Goal: Task Accomplishment & Management: Manage account settings

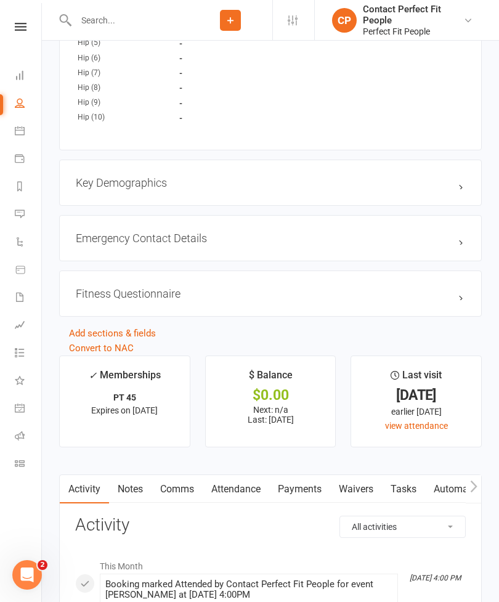
click at [18, 23] on icon at bounding box center [21, 27] width 12 height 8
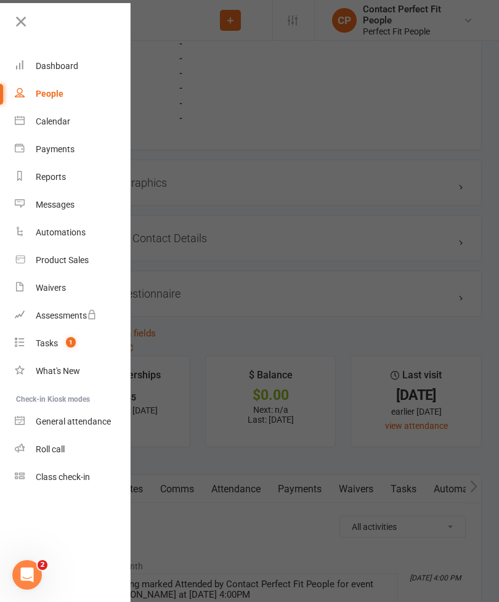
click at [36, 118] on div "Calendar" at bounding box center [53, 121] width 35 height 10
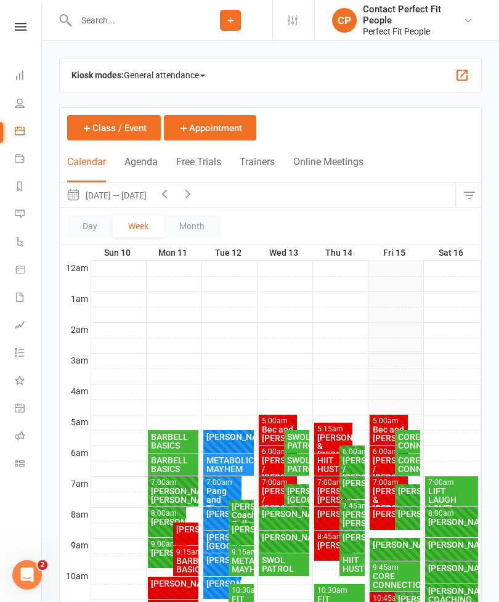
click at [189, 189] on button "button" at bounding box center [187, 195] width 23 height 24
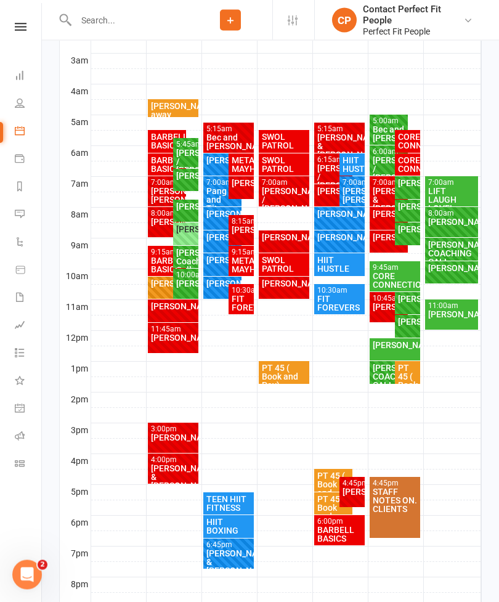
scroll to position [302, 0]
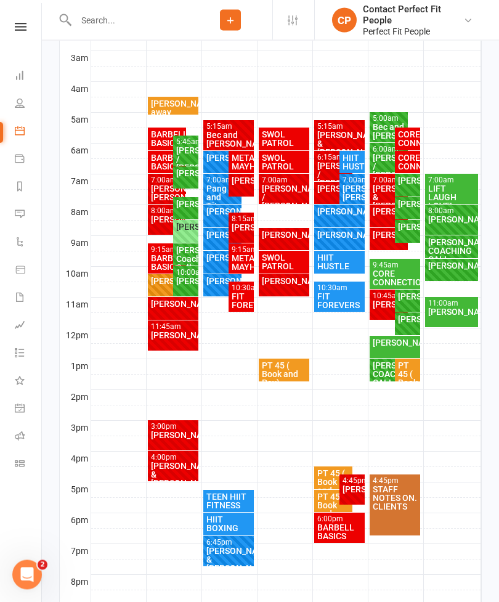
click at [182, 284] on div "[PERSON_NAME]" at bounding box center [186, 281] width 20 height 9
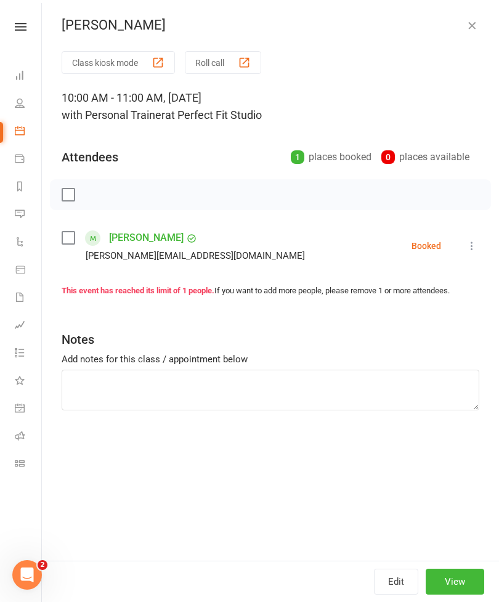
click at [465, 27] on button "button" at bounding box center [472, 25] width 15 height 15
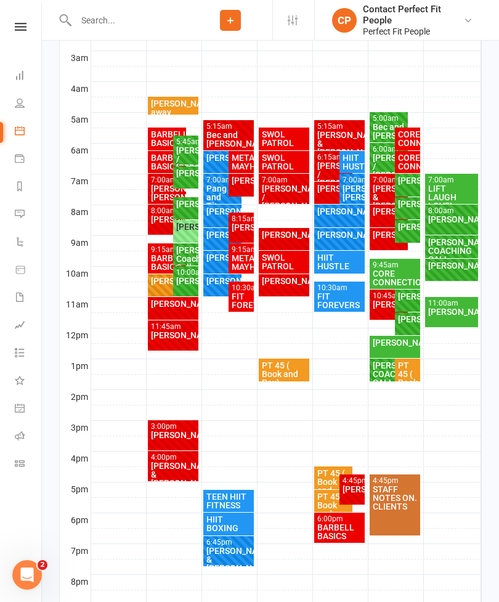
click at [174, 277] on div "10:00am - 11:00am [PERSON_NAME] FULL" at bounding box center [185, 281] width 25 height 30
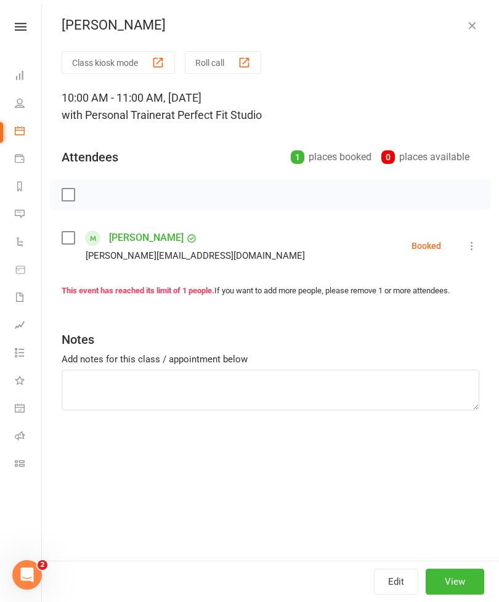
click at [465, 24] on button "button" at bounding box center [472, 25] width 15 height 15
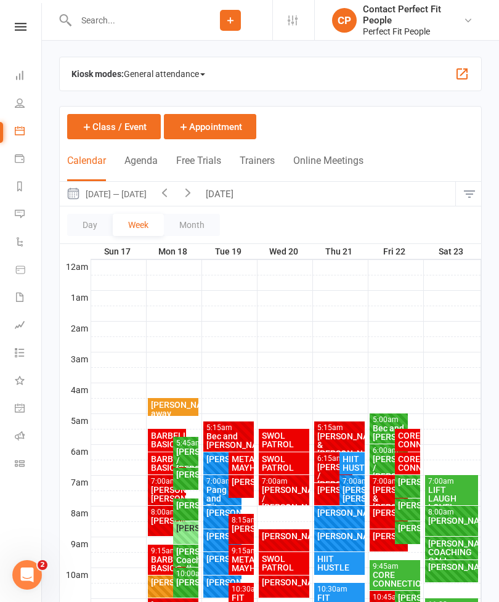
scroll to position [4, 0]
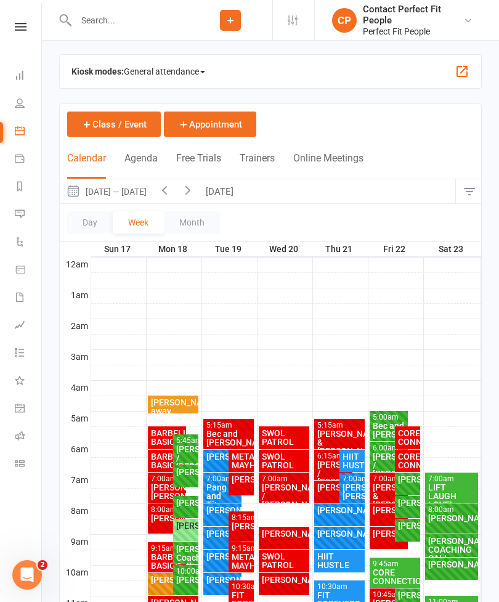
click at [97, 121] on button "Class / Event" at bounding box center [114, 124] width 94 height 25
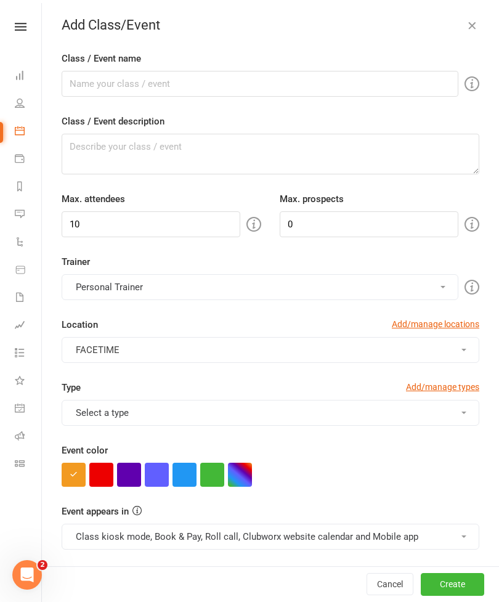
click at [473, 31] on icon "button" at bounding box center [472, 25] width 12 height 12
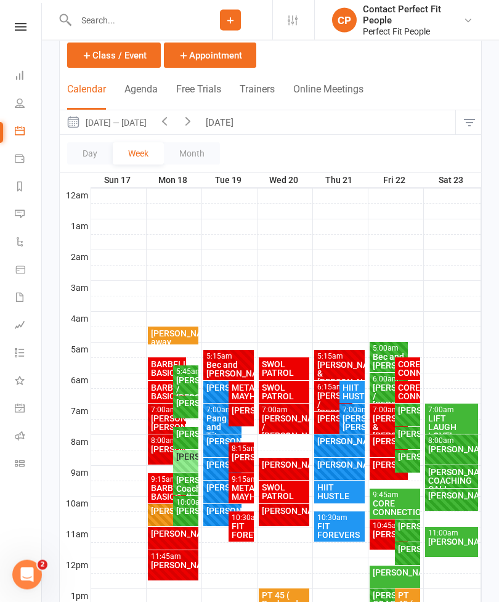
scroll to position [170, 0]
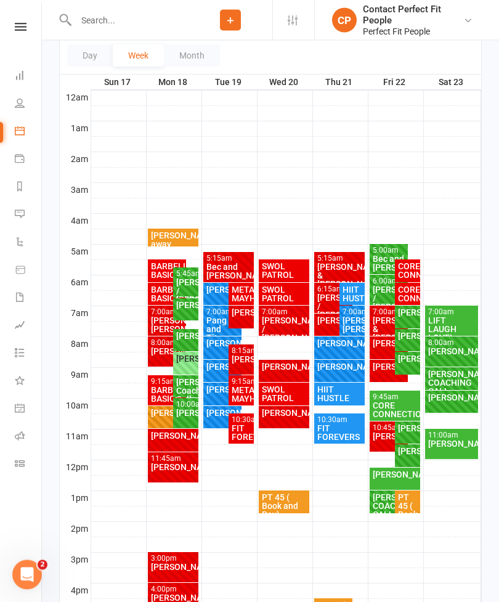
click at [391, 473] on div "[PERSON_NAME]" at bounding box center [395, 475] width 46 height 9
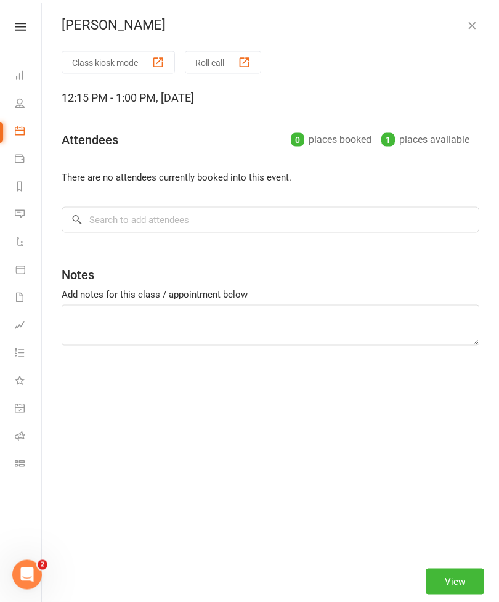
scroll to position [171, 0]
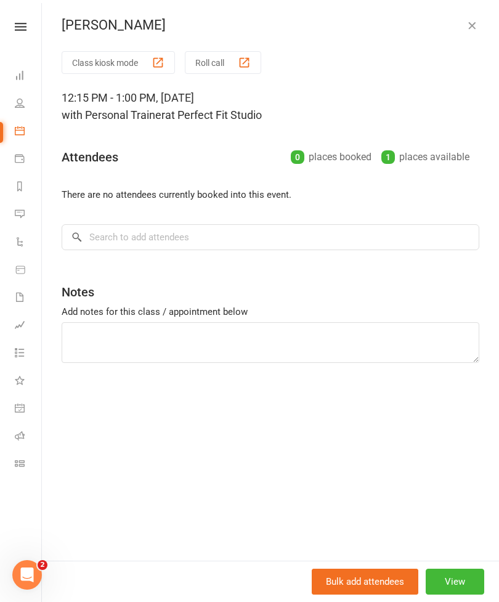
click at [477, 20] on icon "button" at bounding box center [472, 25] width 12 height 12
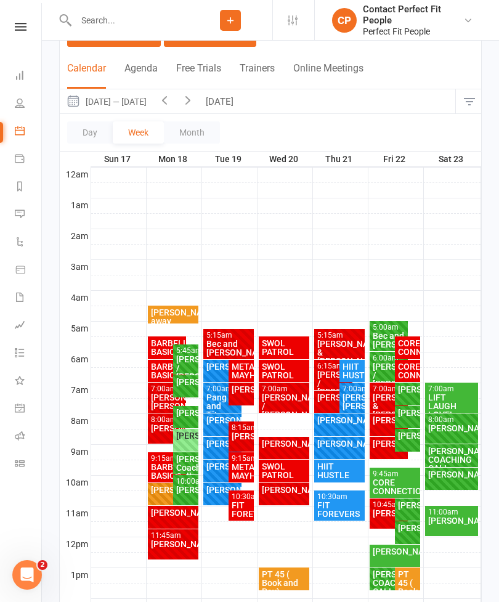
scroll to position [0, 0]
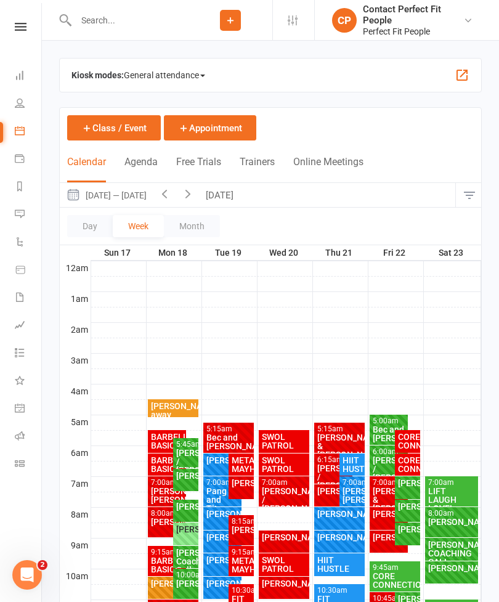
click at [103, 121] on button "Class / Event" at bounding box center [114, 127] width 94 height 25
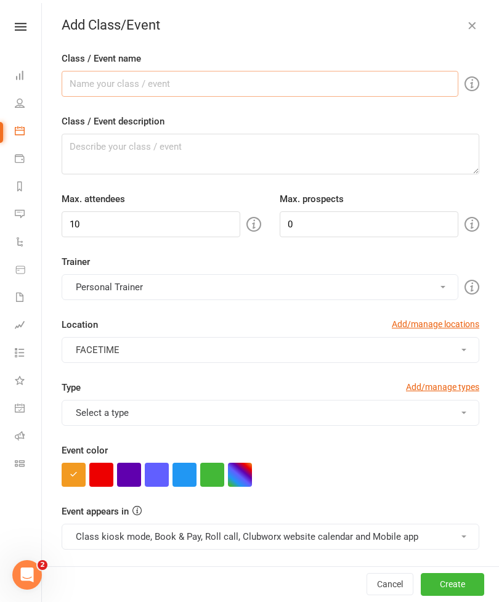
click at [87, 80] on input "Class / Event name" at bounding box center [260, 84] width 397 height 26
type input "[PERSON_NAME]"
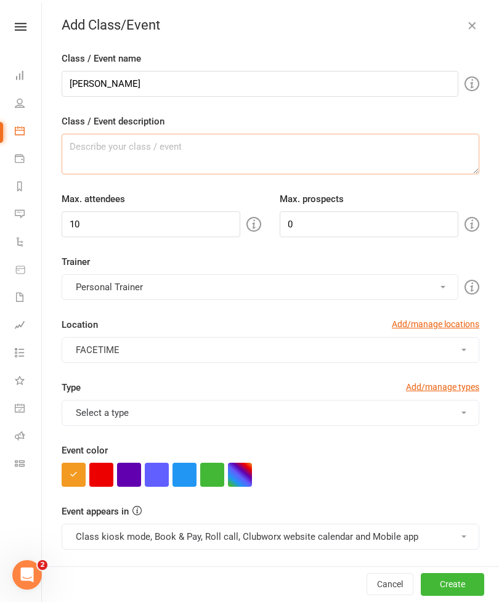
click at [78, 150] on textarea "Class / Event description" at bounding box center [271, 154] width 418 height 41
type textarea "PT"
click at [88, 348] on span "FACETIME" at bounding box center [98, 349] width 44 height 11
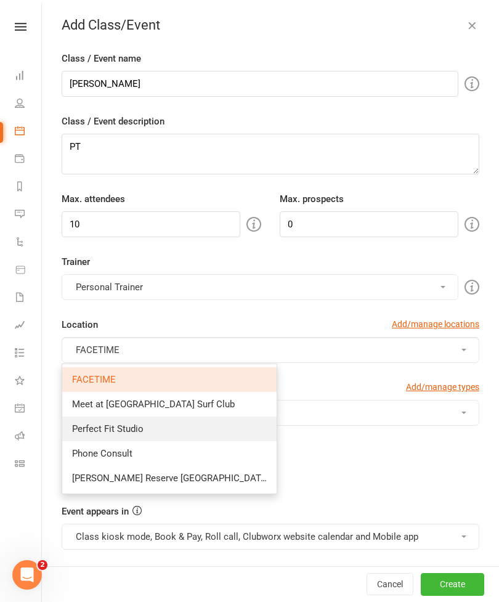
click at [88, 428] on span "Perfect Fit Studio" at bounding box center [107, 428] width 71 height 11
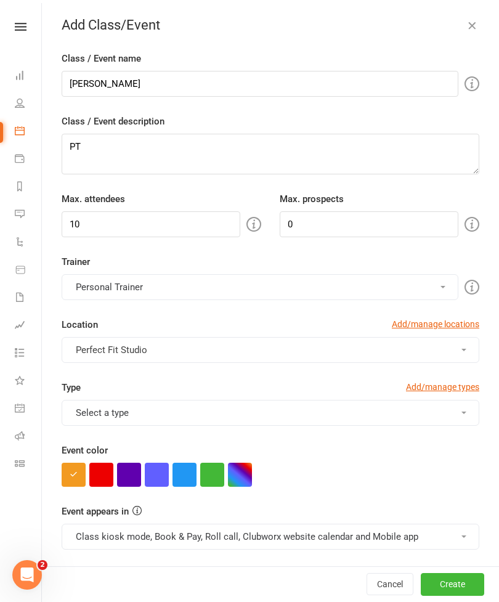
click at [86, 417] on button "Select a type" at bounding box center [271, 413] width 418 height 26
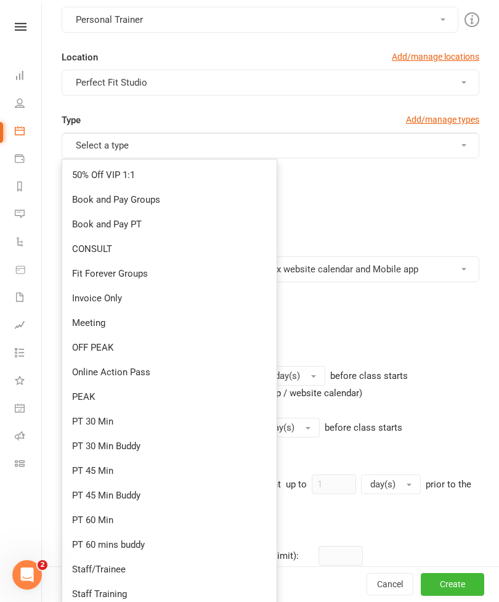
scroll to position [288, 0]
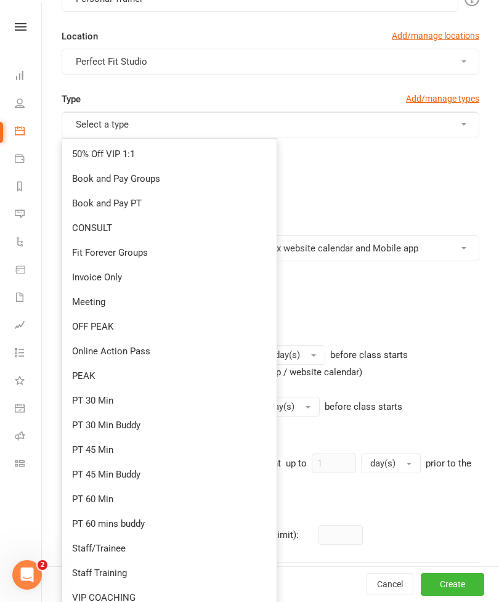
click at [82, 445] on link "PT 45 Min" at bounding box center [169, 449] width 214 height 25
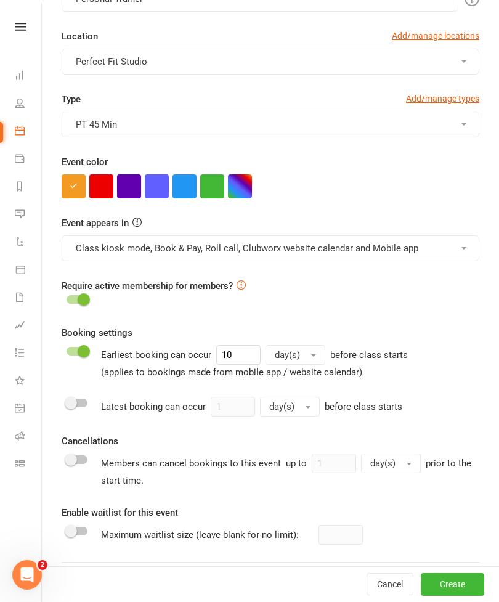
click at [209, 197] on button "button" at bounding box center [212, 186] width 24 height 24
click at [79, 257] on button "Class kiosk mode, Book & Pay, Roll call, Clubworx website calendar and Mobile a…" at bounding box center [271, 248] width 418 height 26
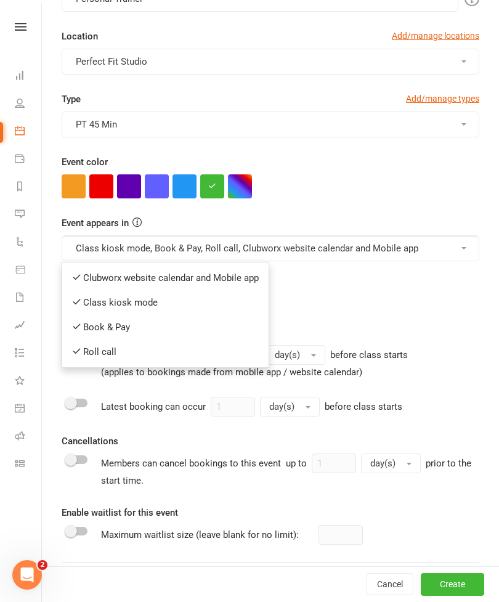
click at [91, 274] on link "Clubworx website calendar and Mobile app" at bounding box center [165, 278] width 206 height 25
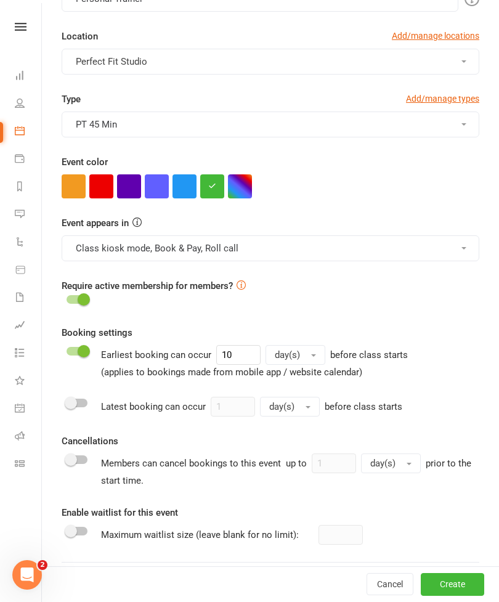
click at [90, 252] on button "Class kiosk mode, Book & Pay, Roll call" at bounding box center [271, 248] width 418 height 26
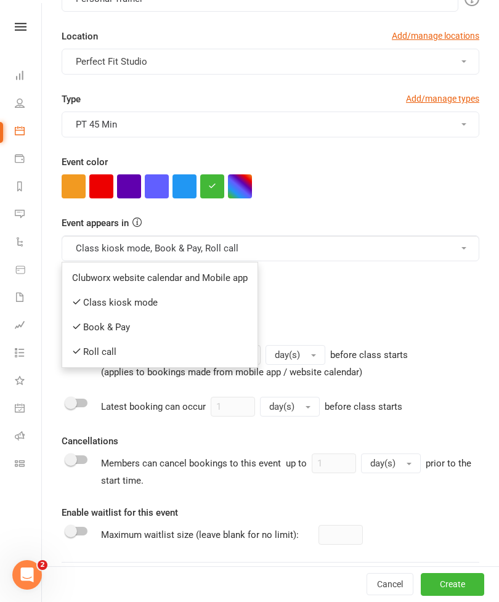
click at [86, 325] on link "Book & Pay" at bounding box center [159, 327] width 195 height 25
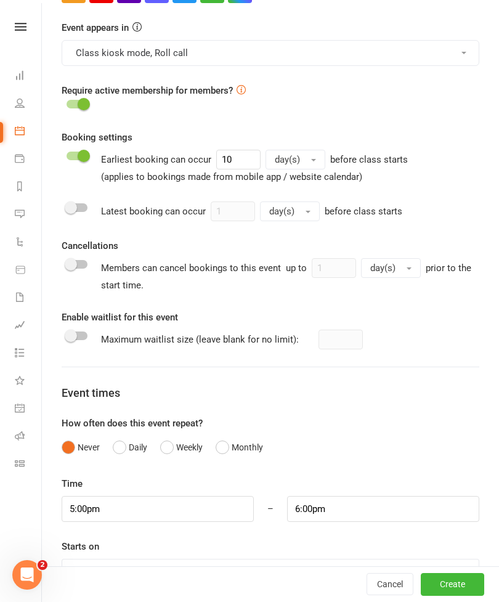
scroll to position [485, 0]
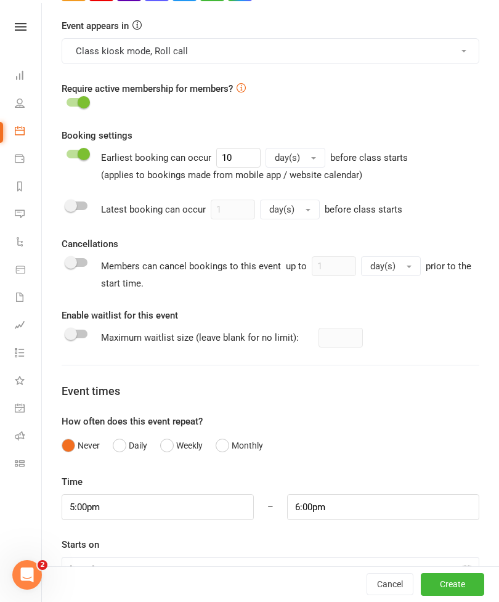
click at [176, 444] on button "Weekly" at bounding box center [181, 445] width 43 height 23
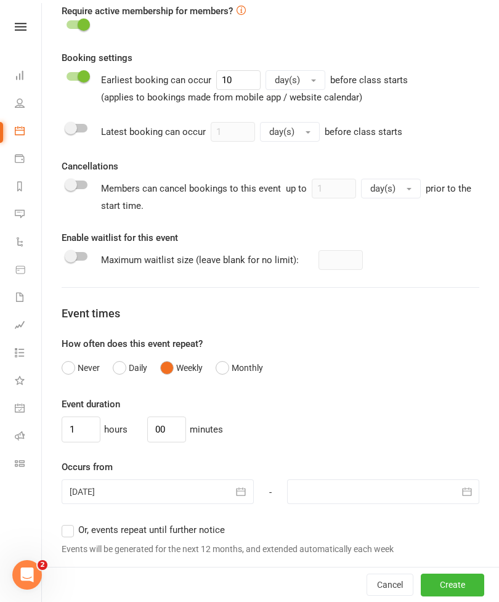
scroll to position [571, 0]
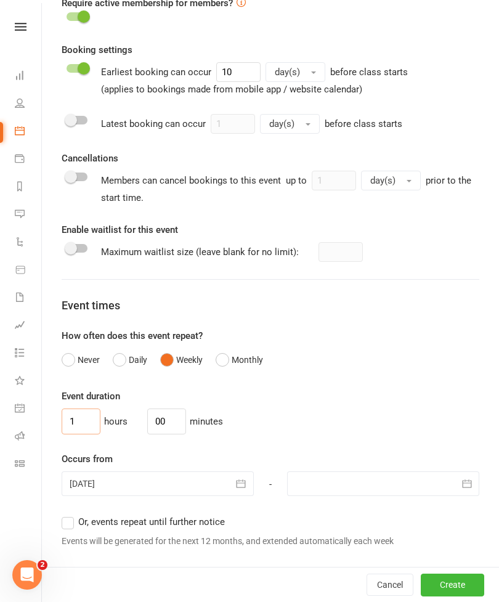
click at [87, 418] on input "1" at bounding box center [81, 421] width 39 height 26
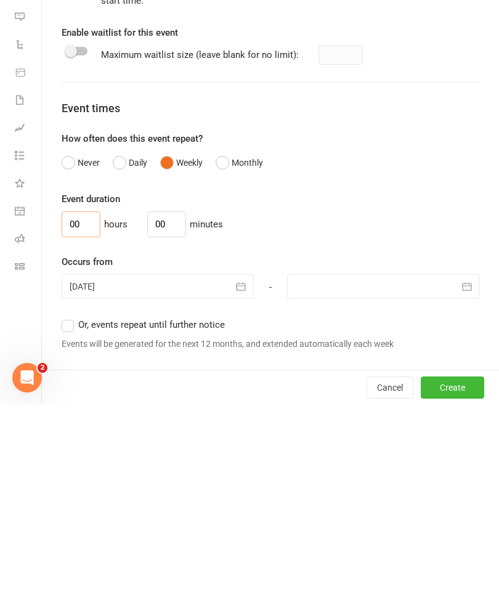
type input "00"
click at [160, 408] on input "00" at bounding box center [166, 421] width 39 height 26
type input "0"
type input "45"
click at [236, 477] on icon "button" at bounding box center [241, 483] width 12 height 12
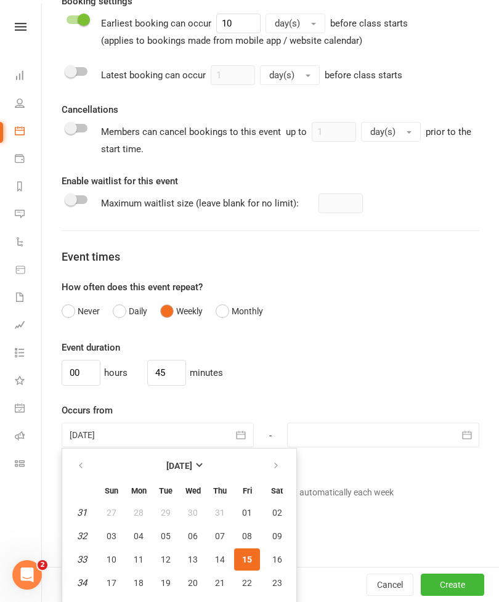
scroll to position [405, 0]
click at [138, 582] on span "18" at bounding box center [139, 583] width 10 height 10
type input "[DATE]"
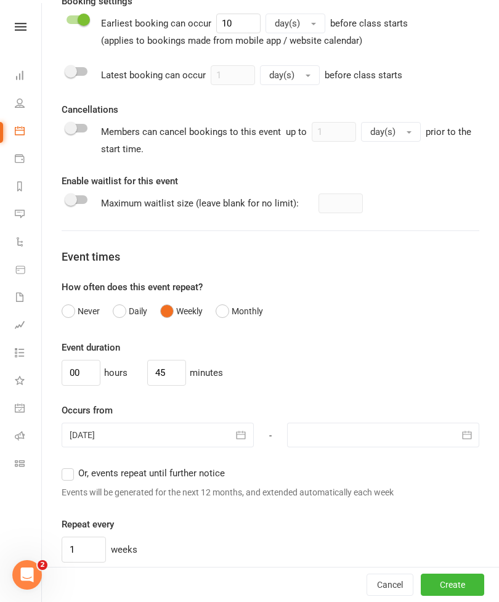
click at [68, 474] on label "Or, events repeat until further notice" at bounding box center [143, 473] width 163 height 15
click at [68, 466] on input "Or, events repeat until further notice" at bounding box center [66, 466] width 8 height 0
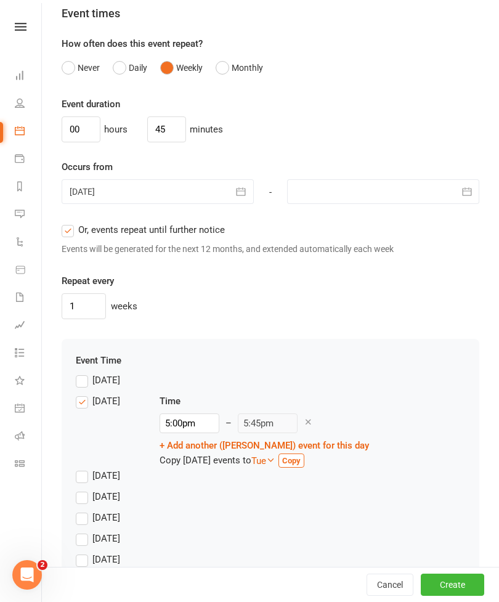
scroll to position [863, 0]
click at [171, 420] on input "5:00pm" at bounding box center [190, 424] width 60 height 20
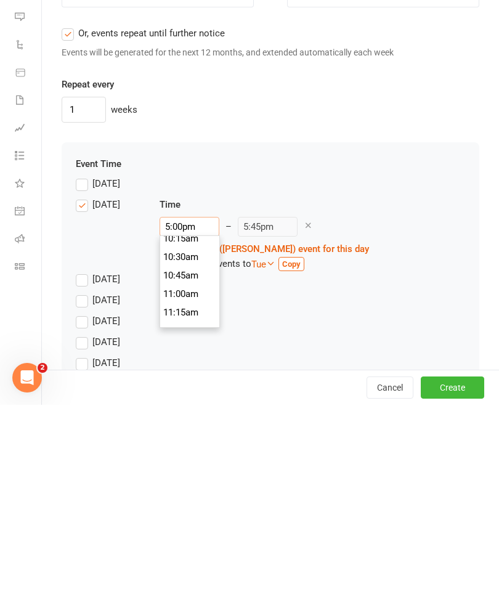
scroll to position [768, 0]
click at [165, 327] on ul "12:00am 12:15am 12:30am 12:45am 1:00am 1:15am 1:30am 1:45am 2:00am 2:15am 2:30a…" at bounding box center [189, 552] width 59 height 1774
type input "11:30am"
type input "12:15pm"
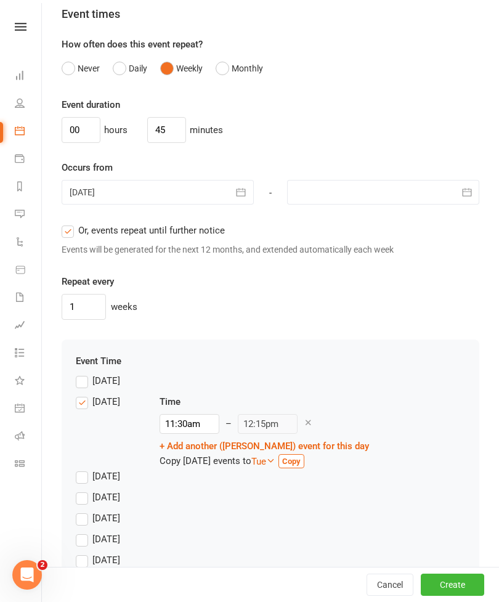
click at [456, 596] on button "Create" at bounding box center [452, 585] width 63 height 22
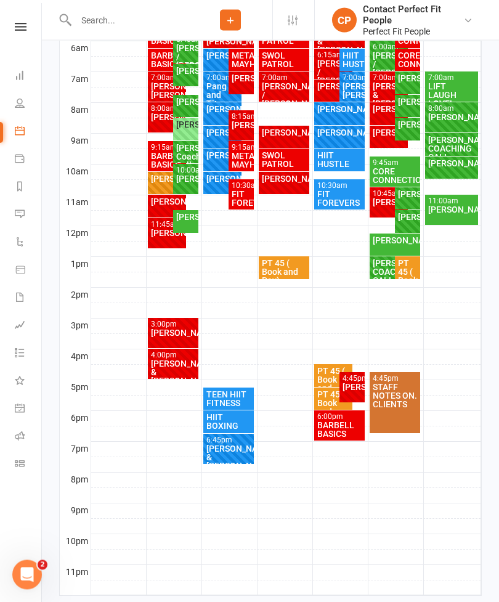
scroll to position [405, 0]
click at [181, 221] on div "[PERSON_NAME]" at bounding box center [186, 217] width 20 height 9
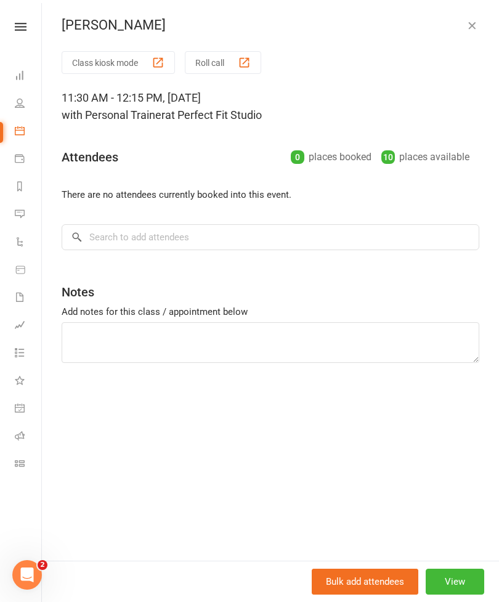
click at [463, 595] on button "View" at bounding box center [455, 582] width 59 height 26
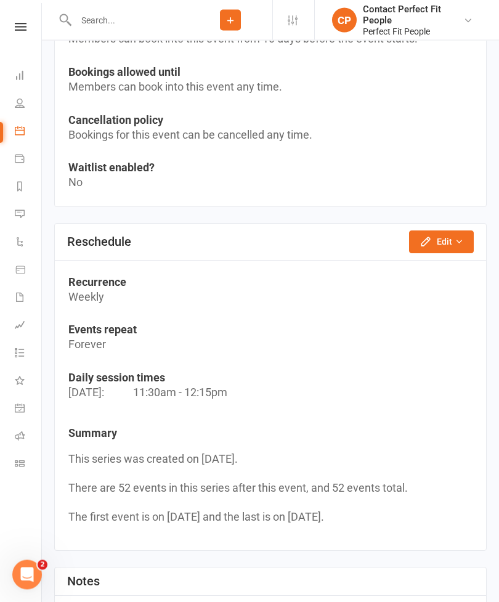
click at [426, 237] on icon "button" at bounding box center [426, 242] width 12 height 12
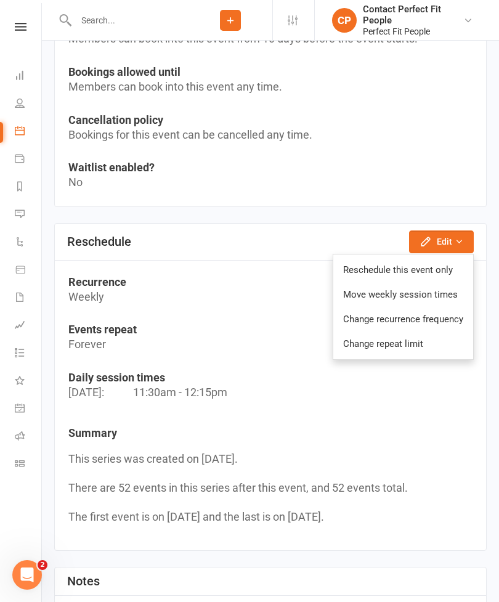
click at [357, 268] on link "Reschedule this event only" at bounding box center [403, 270] width 140 height 25
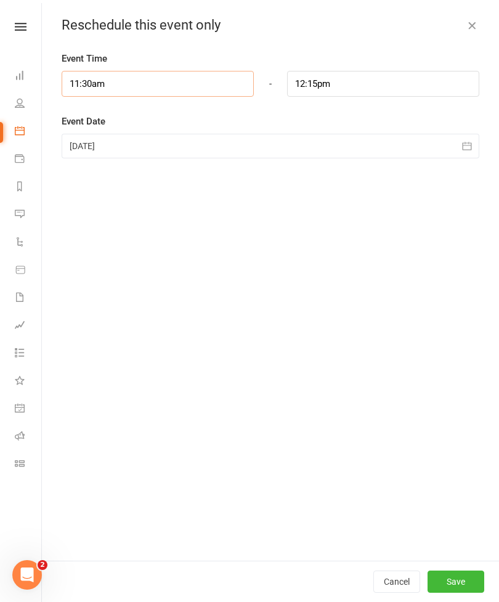
click at [119, 78] on input "11:30am" at bounding box center [158, 84] width 192 height 26
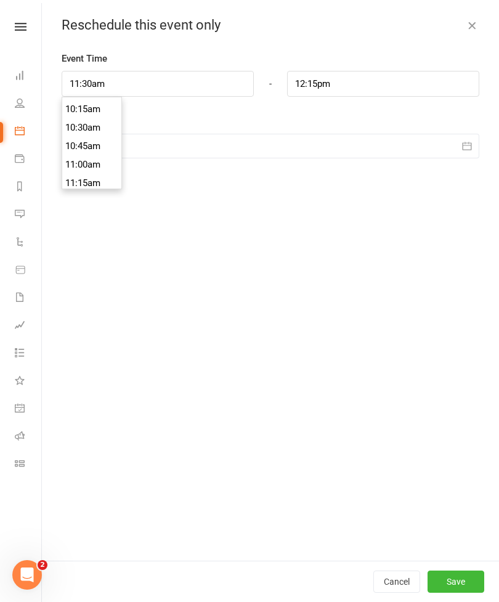
click at [78, 163] on li "11:00am" at bounding box center [91, 164] width 59 height 18
type input "11:00am"
type input "11:45am"
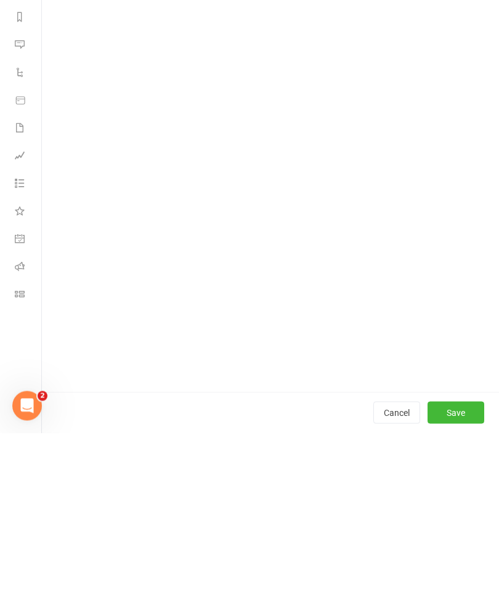
scroll to position [1291, 0]
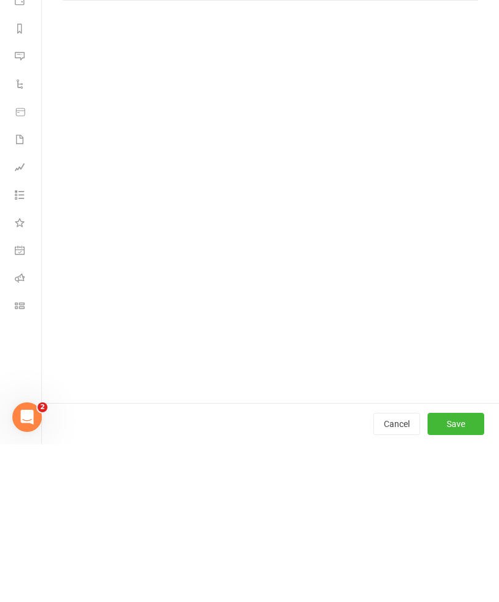
click at [465, 571] on button "Save" at bounding box center [456, 582] width 57 height 22
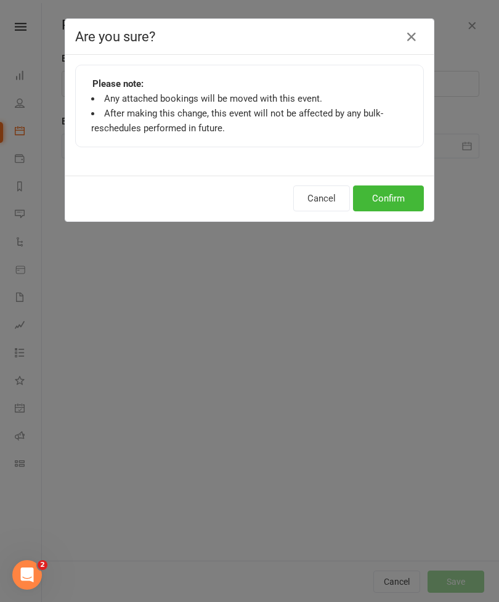
click at [385, 190] on button "Confirm" at bounding box center [388, 198] width 71 height 26
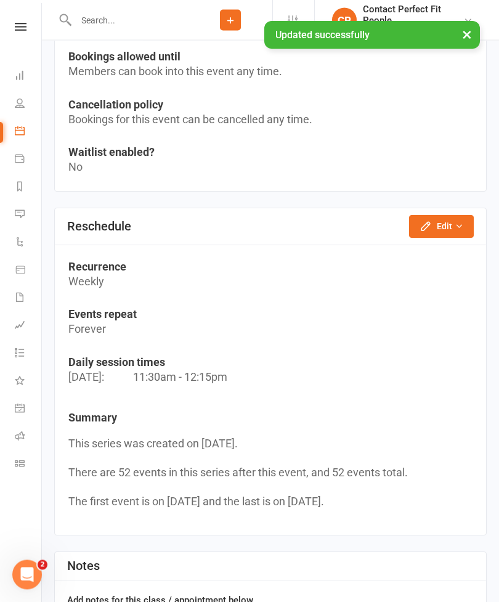
click at [432, 225] on icon "button" at bounding box center [426, 227] width 12 height 12
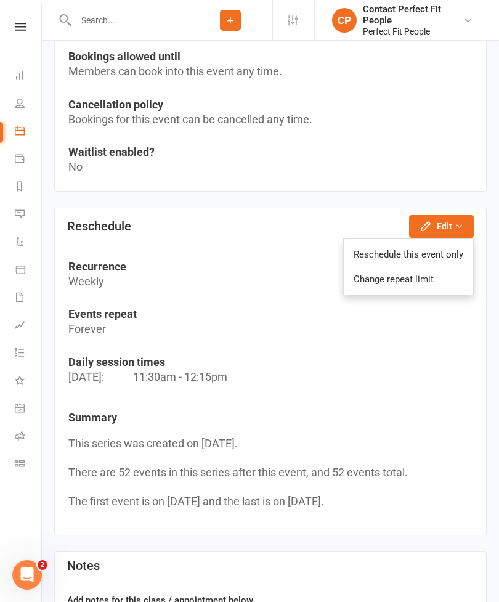
click at [380, 251] on link "Reschedule this event only" at bounding box center [408, 254] width 129 height 25
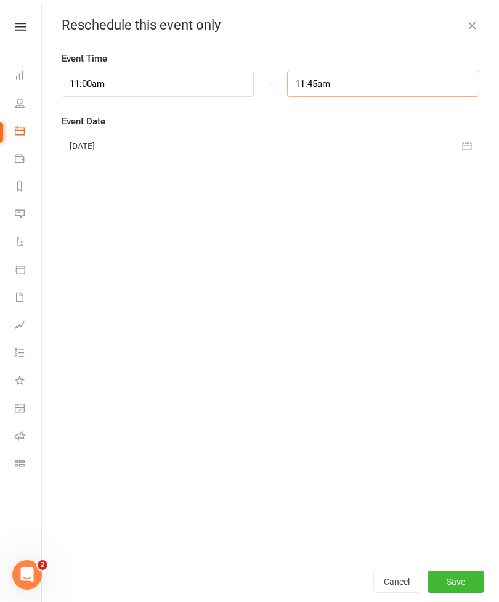
click at [336, 81] on input "11:45am" at bounding box center [383, 84] width 192 height 26
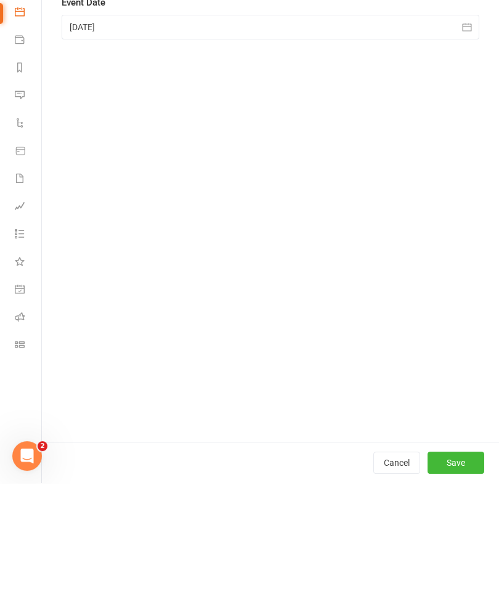
click at [453, 571] on button "Save" at bounding box center [456, 582] width 57 height 22
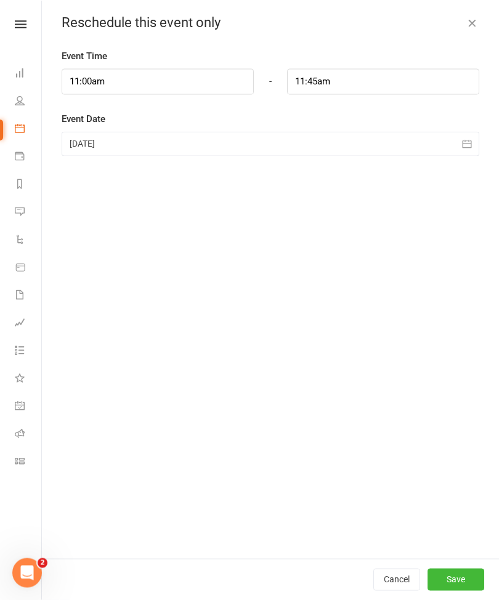
scroll to position [1251, 0]
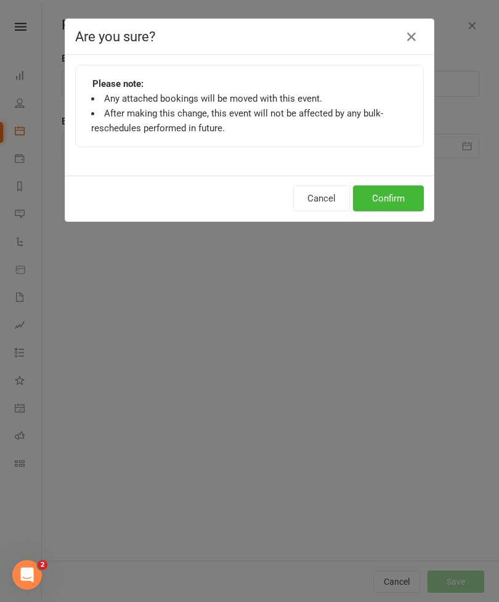
click at [383, 198] on button "Confirm" at bounding box center [388, 198] width 71 height 26
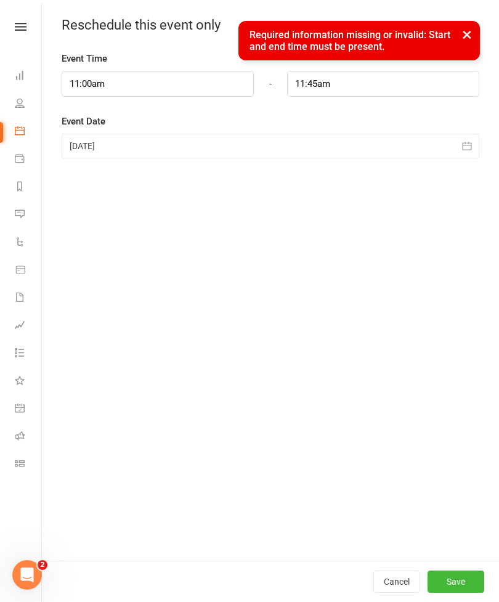
click at [472, 30] on button "×" at bounding box center [467, 34] width 22 height 26
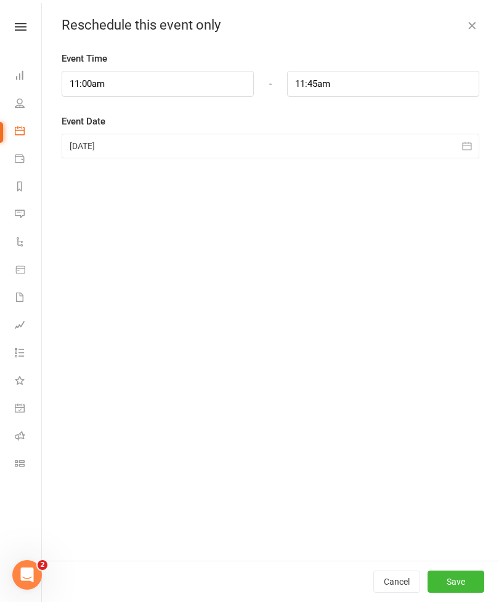
click at [467, 25] on icon "button" at bounding box center [472, 25] width 12 height 12
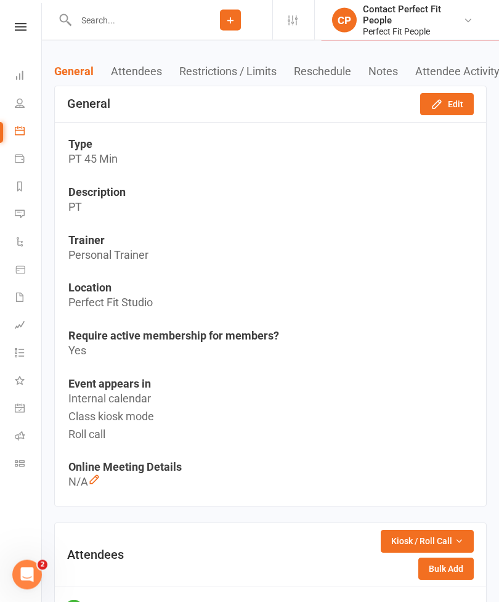
scroll to position [0, 0]
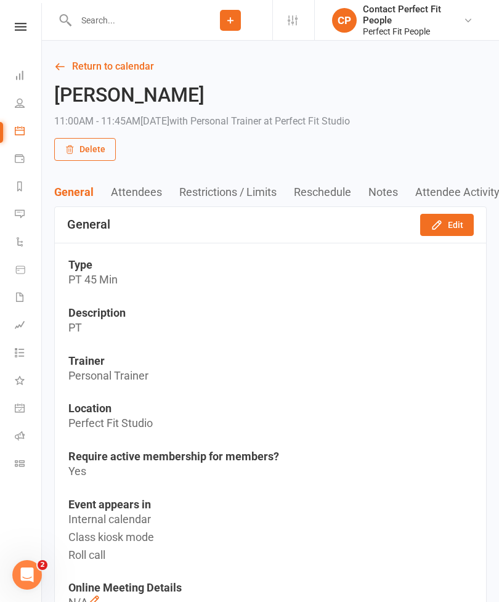
click at [79, 62] on link "Return to calendar" at bounding box center [270, 66] width 433 height 17
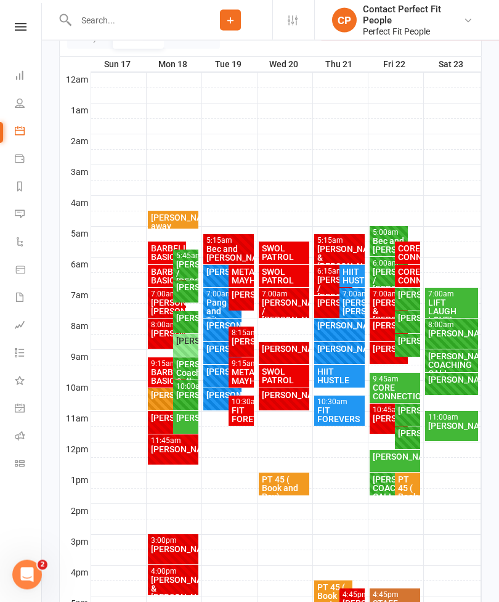
scroll to position [193, 0]
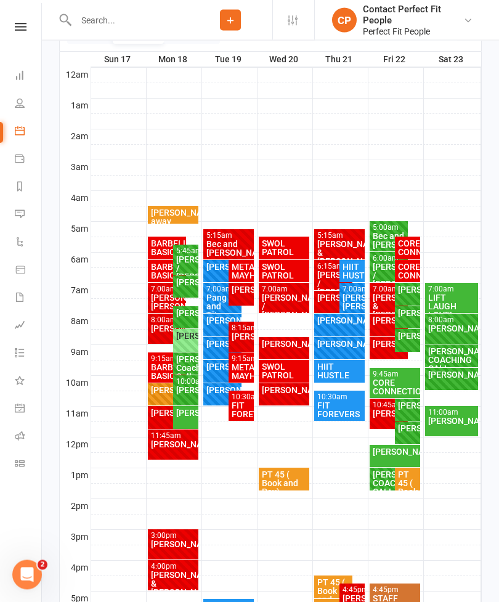
click at [380, 452] on div "[PERSON_NAME]" at bounding box center [395, 452] width 46 height 9
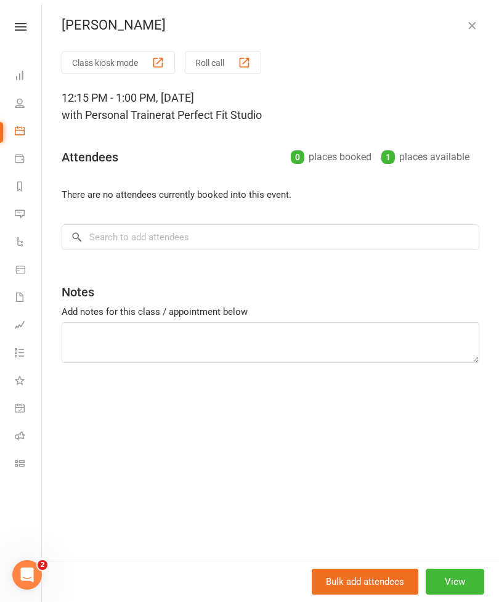
click at [478, 23] on button "button" at bounding box center [472, 25] width 15 height 15
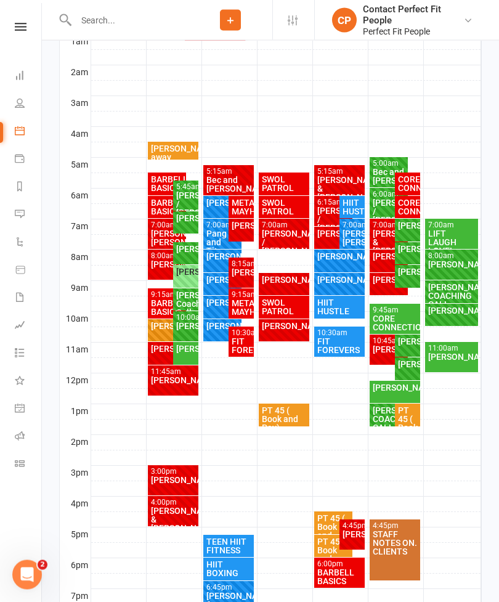
click at [189, 353] on div "[PERSON_NAME]" at bounding box center [186, 349] width 20 height 9
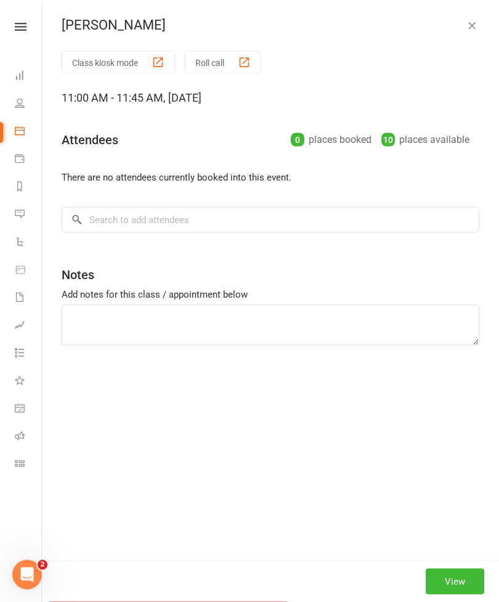
scroll to position [258, 0]
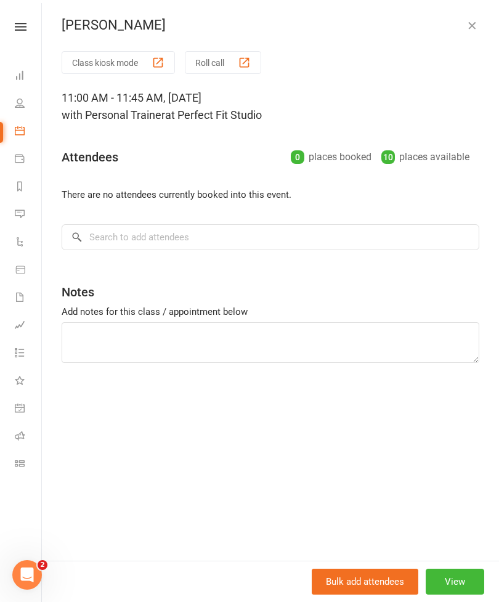
click at [471, 23] on icon "button" at bounding box center [472, 25] width 12 height 12
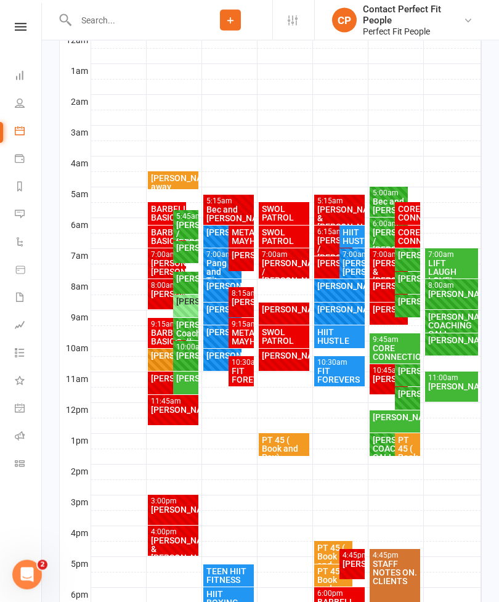
scroll to position [227, 0]
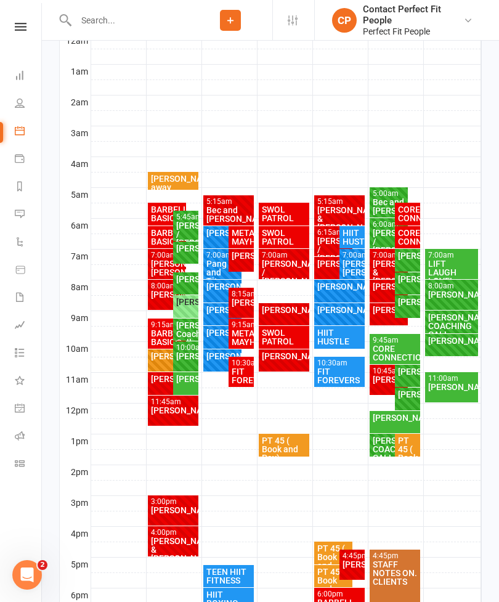
click at [189, 380] on div "[PERSON_NAME]" at bounding box center [186, 379] width 20 height 9
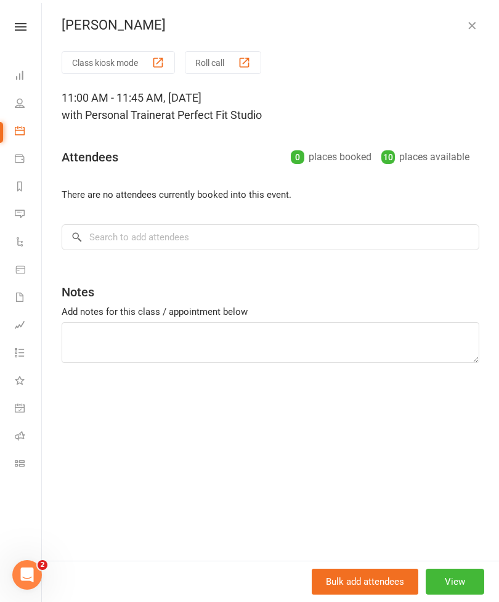
click at [472, 29] on icon "button" at bounding box center [472, 25] width 12 height 12
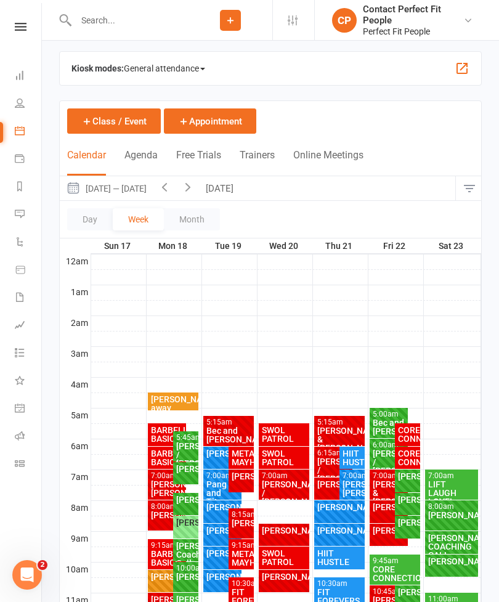
scroll to position [10, 0]
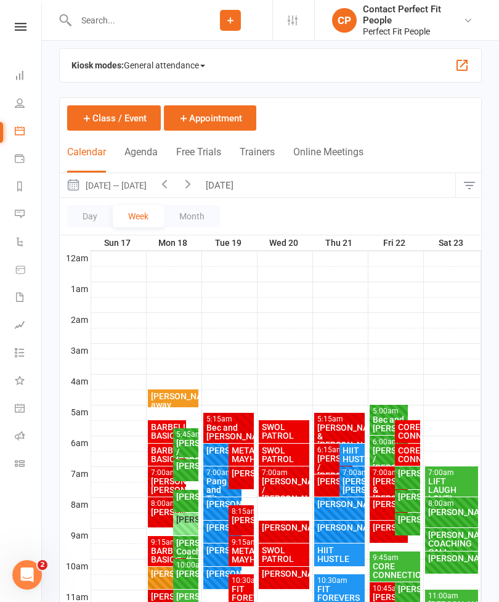
click at [220, 182] on button "[DATE]" at bounding box center [221, 185] width 43 height 24
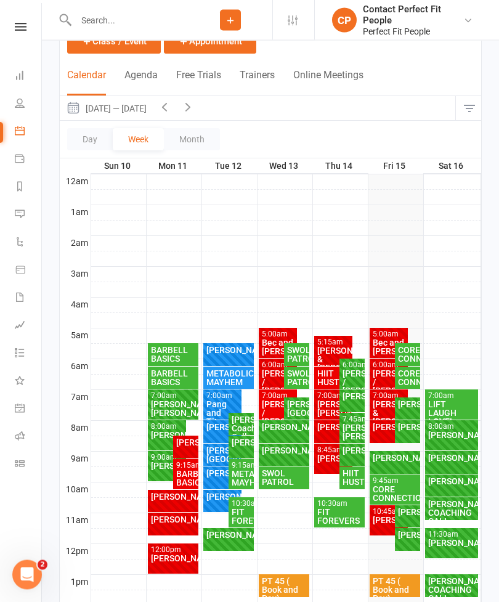
scroll to position [181, 0]
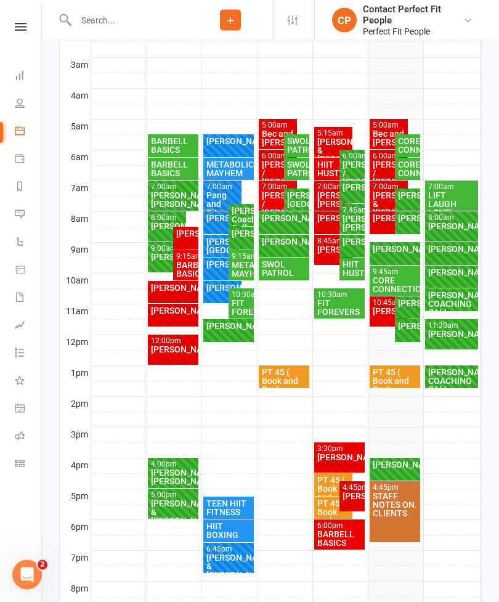
click at [394, 466] on div "[PERSON_NAME]" at bounding box center [395, 465] width 46 height 9
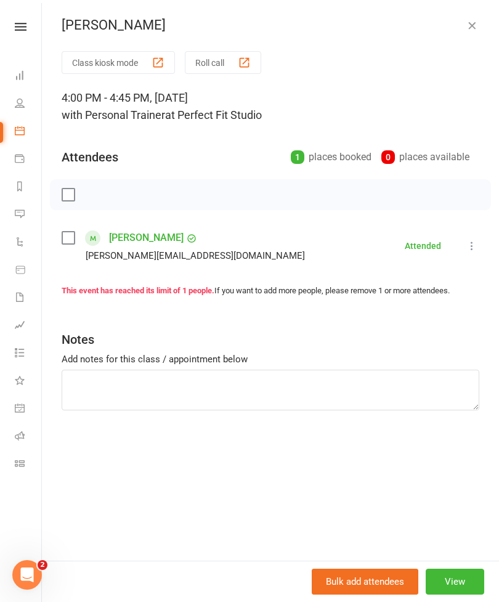
click at [481, 237] on div "Class kiosk mode Roll call 4:00 PM - 4:45 PM, [DATE] with Personal Trainer at P…" at bounding box center [270, 306] width 457 height 510
click at [471, 15] on div "[PERSON_NAME] Class kiosk mode Roll call 4:00 PM - 4:45 PM, [DATE] with Persona…" at bounding box center [270, 301] width 457 height 602
click at [101, 387] on textarea at bounding box center [271, 390] width 418 height 41
type textarea "Hip stretch only [DATE] Very tight"
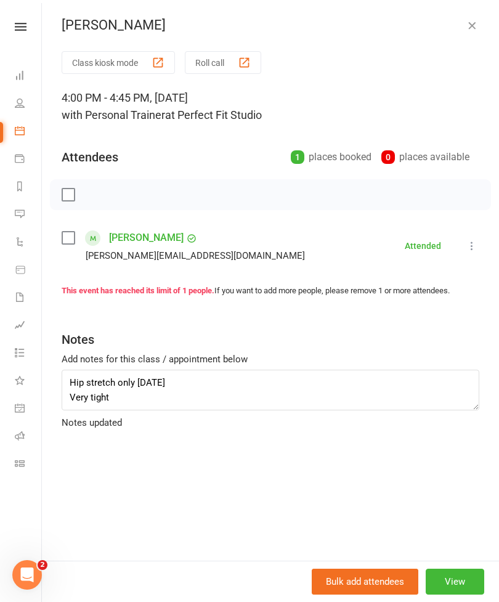
click at [474, 26] on icon "button" at bounding box center [472, 25] width 12 height 12
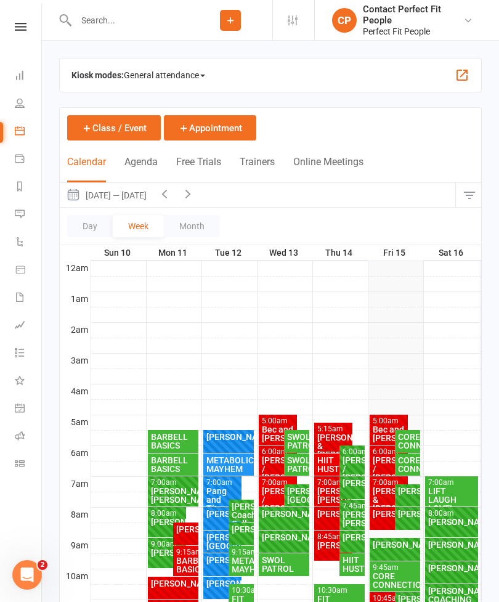
click at [0, 487] on nav "Clubworx Dashboard People Calendar Payments Reports Messages Automations Produc…" at bounding box center [21, 304] width 42 height 602
